Goal: Task Accomplishment & Management: Manage account settings

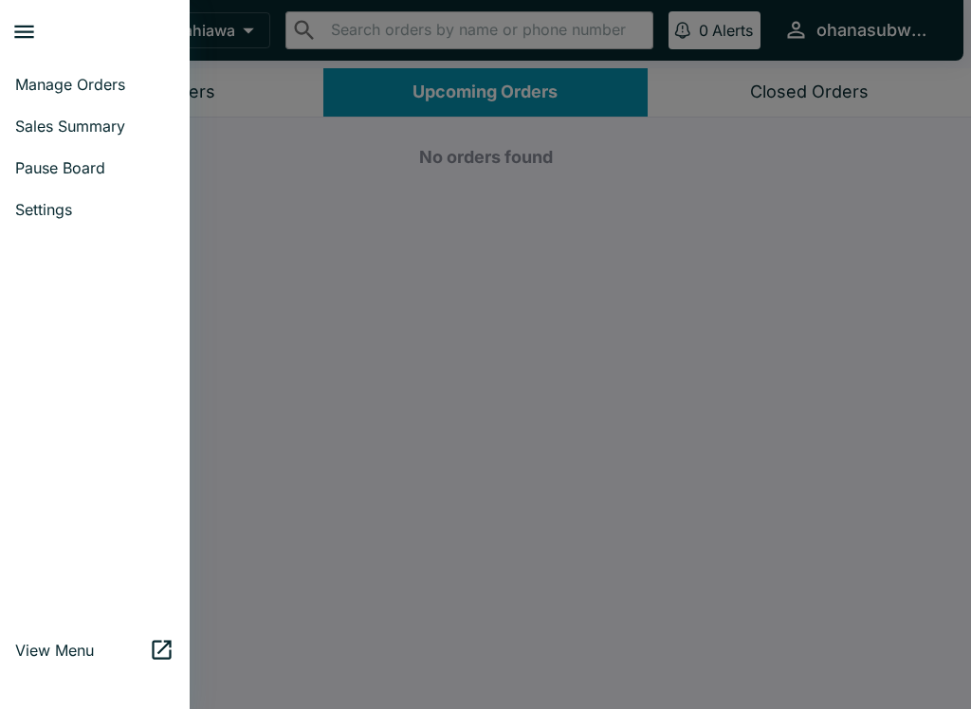
click at [110, 167] on span "Pause Board" at bounding box center [94, 167] width 159 height 19
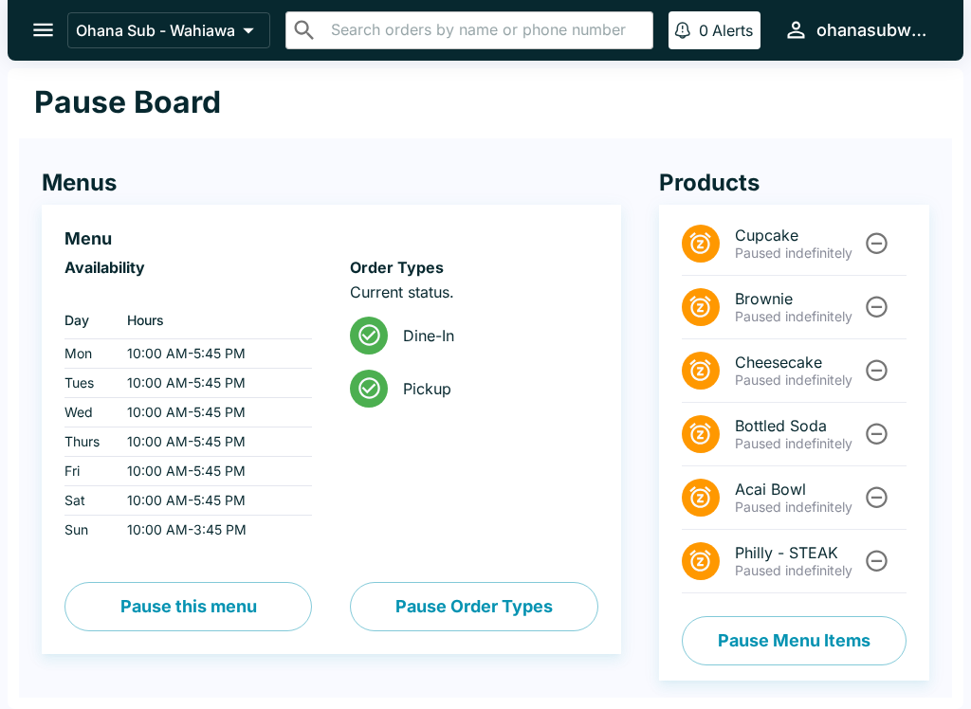
click at [214, 614] on button "Pause this menu" at bounding box center [187, 606] width 247 height 49
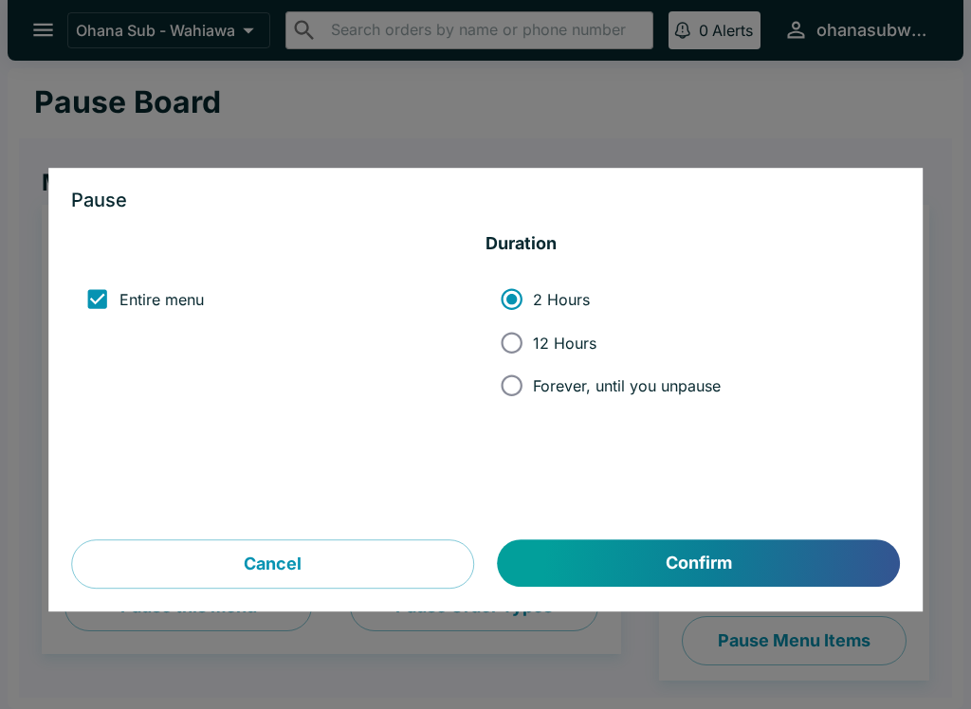
click at [272, 568] on button "Cancel" at bounding box center [272, 564] width 403 height 49
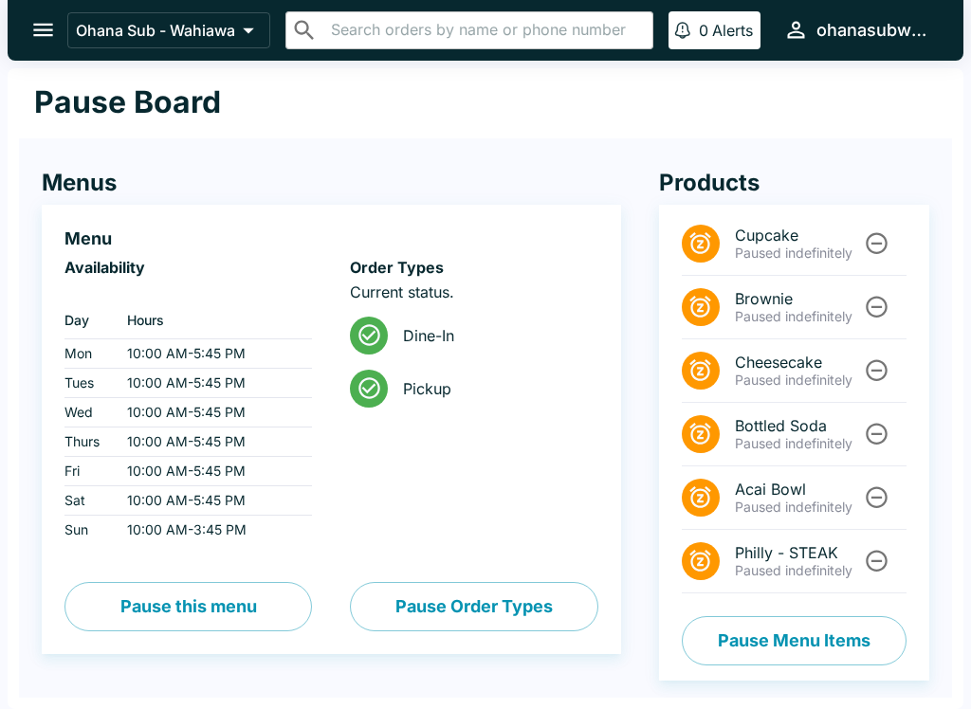
click at [771, 644] on button "Pause Menu Items" at bounding box center [794, 640] width 225 height 49
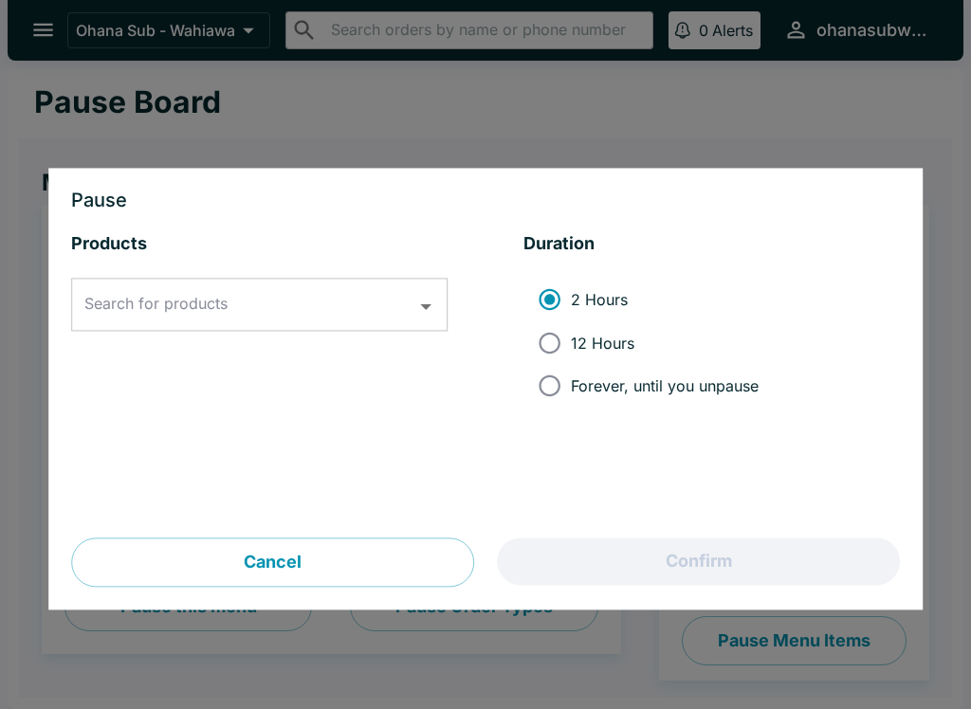
click at [99, 305] on div "Search for products Search for products" at bounding box center [259, 305] width 376 height 53
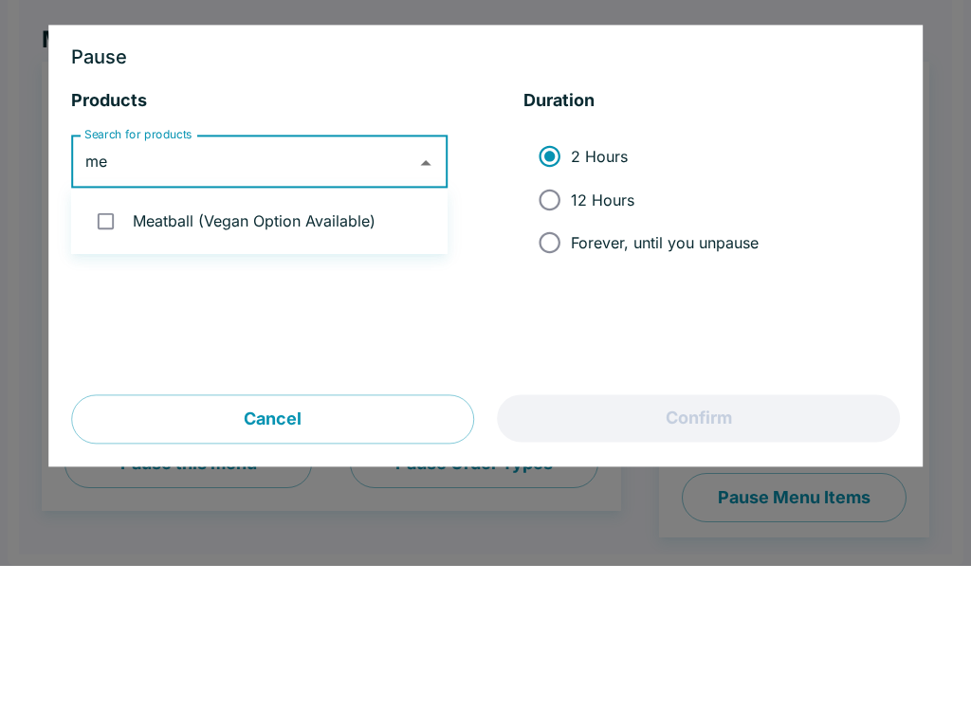
type input "mea"
click at [111, 345] on input "checkbox" at bounding box center [105, 364] width 39 height 39
checkbox input "true"
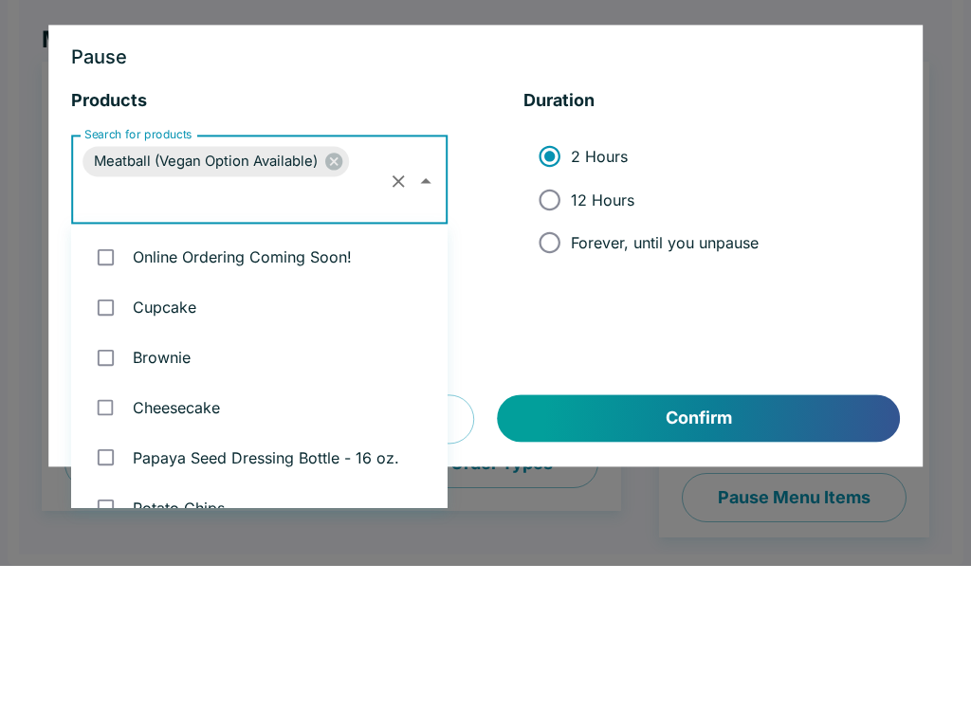
scroll to position [75, 0]
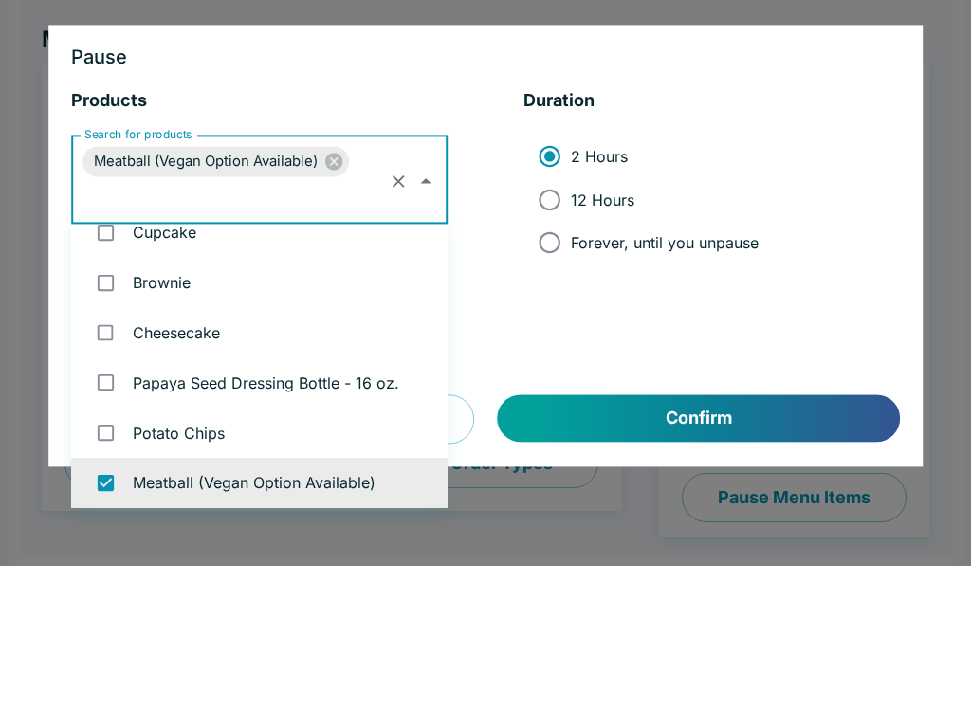
click at [556, 365] on input "Forever, until you unpause" at bounding box center [549, 386] width 43 height 43
radio input "true"
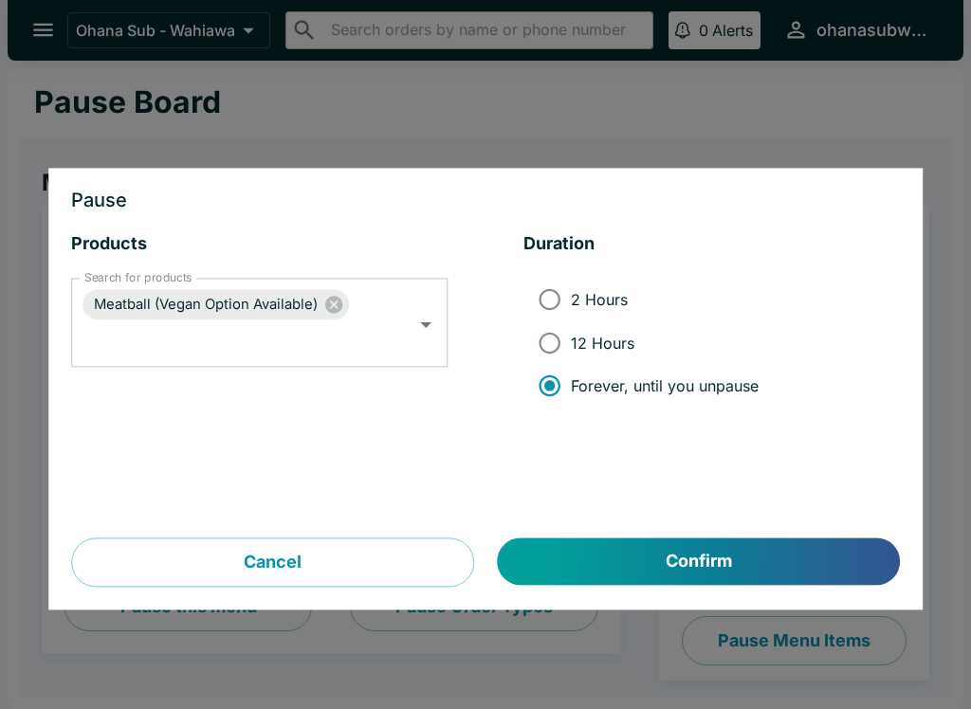
click at [706, 564] on button "Confirm" at bounding box center [699, 561] width 402 height 47
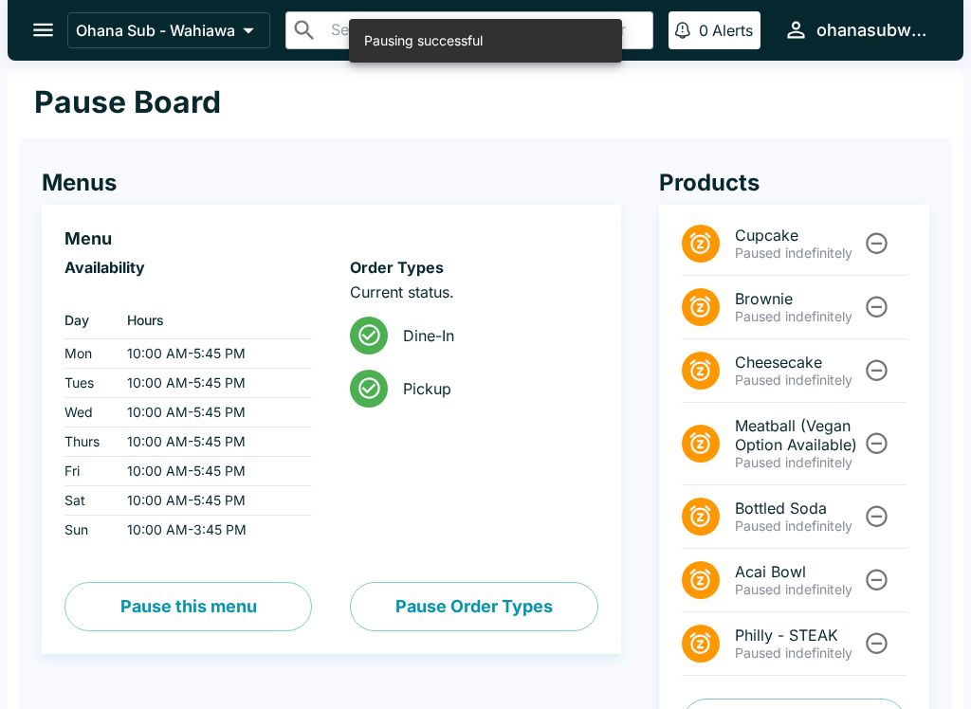
click at [46, 27] on icon "open drawer" at bounding box center [43, 30] width 26 height 26
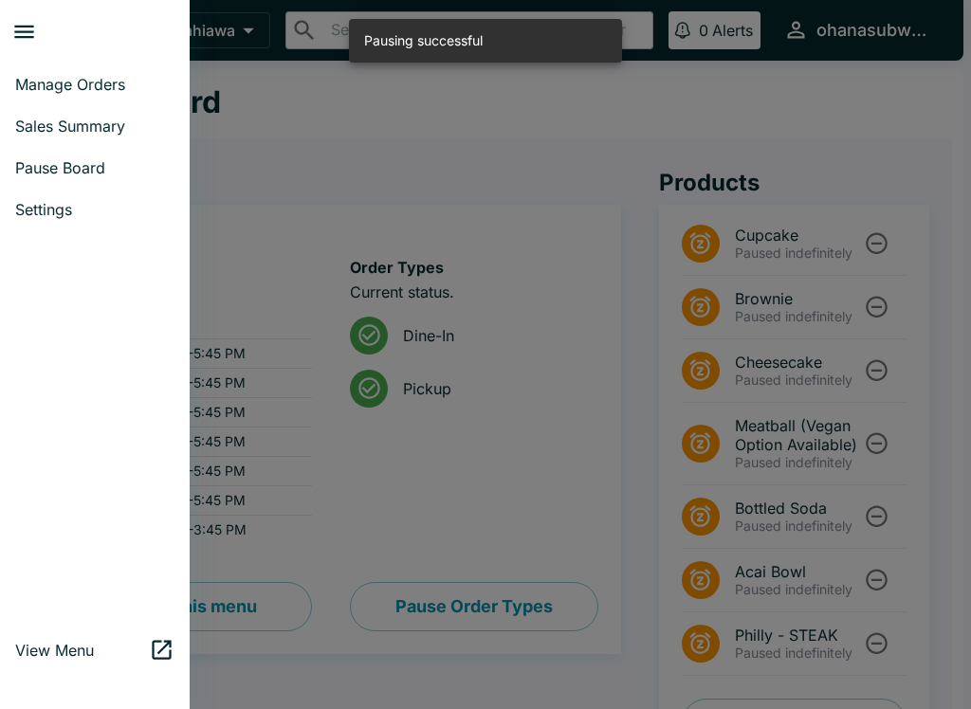
click at [34, 75] on span "Manage Orders" at bounding box center [94, 84] width 159 height 19
